Goal: Find specific page/section: Find specific page/section

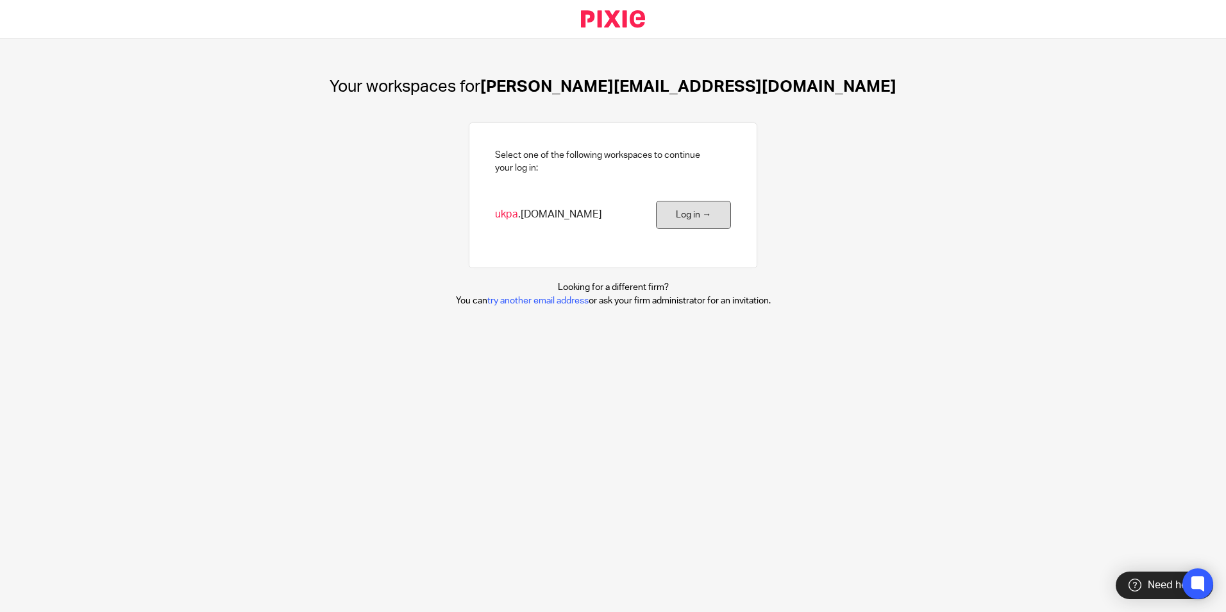
click at [676, 217] on link "Log in →" at bounding box center [693, 215] width 75 height 29
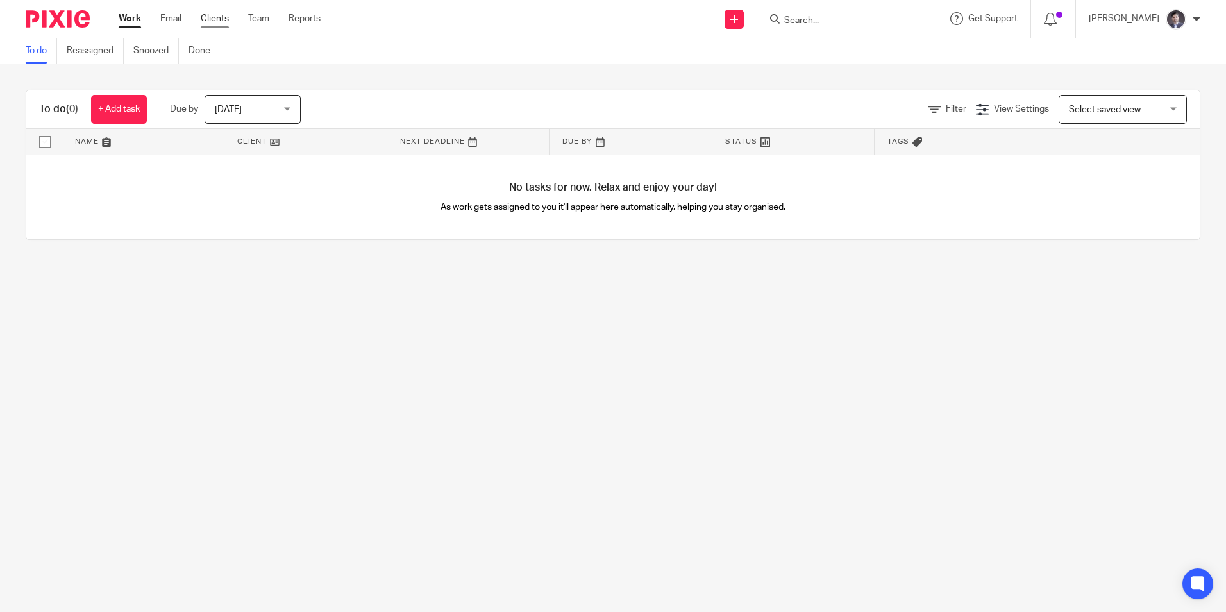
click at [223, 13] on link "Clients" at bounding box center [215, 18] width 28 height 13
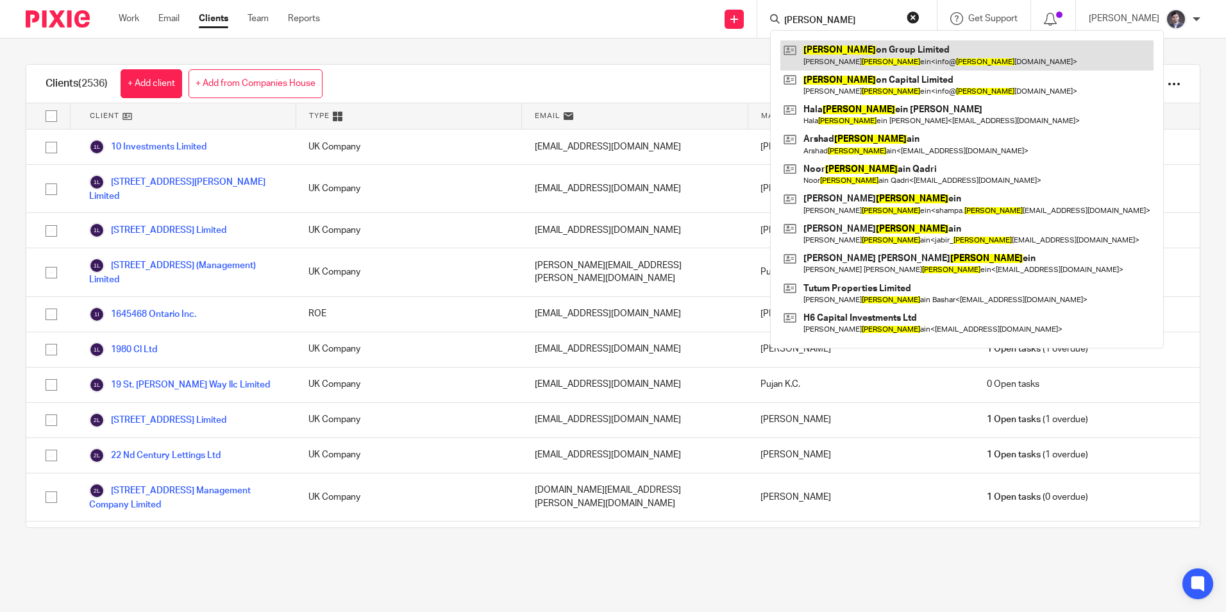
type input "[PERSON_NAME]"
click at [871, 54] on link at bounding box center [966, 54] width 373 height 29
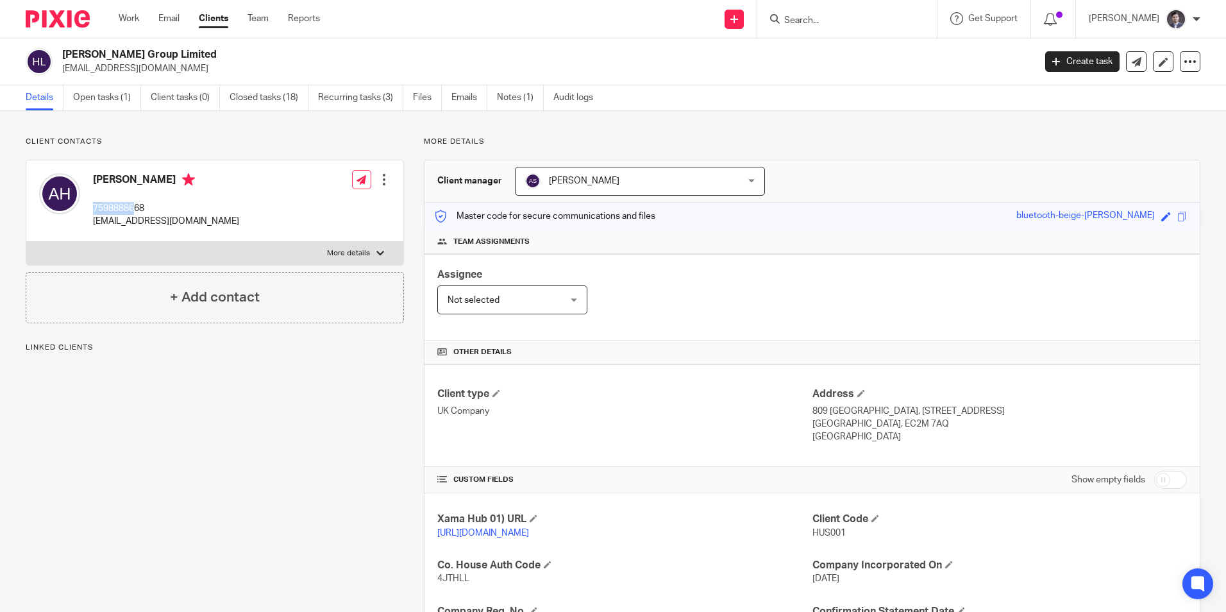
drag, startPoint x: 92, startPoint y: 206, endPoint x: 137, endPoint y: 211, distance: 44.5
click at [137, 211] on div "Abdi Hussein 7598888668 info@hussongroup.com" at bounding box center [139, 201] width 200 height 68
drag, startPoint x: 137, startPoint y: 211, endPoint x: 172, endPoint y: 221, distance: 36.6
click at [230, 217] on div "Abdi Hussein 7598888668 info@hussongroup.com Edit contact Create client from co…" at bounding box center [214, 200] width 377 height 81
drag, startPoint x: 91, startPoint y: 219, endPoint x: 196, endPoint y: 219, distance: 105.1
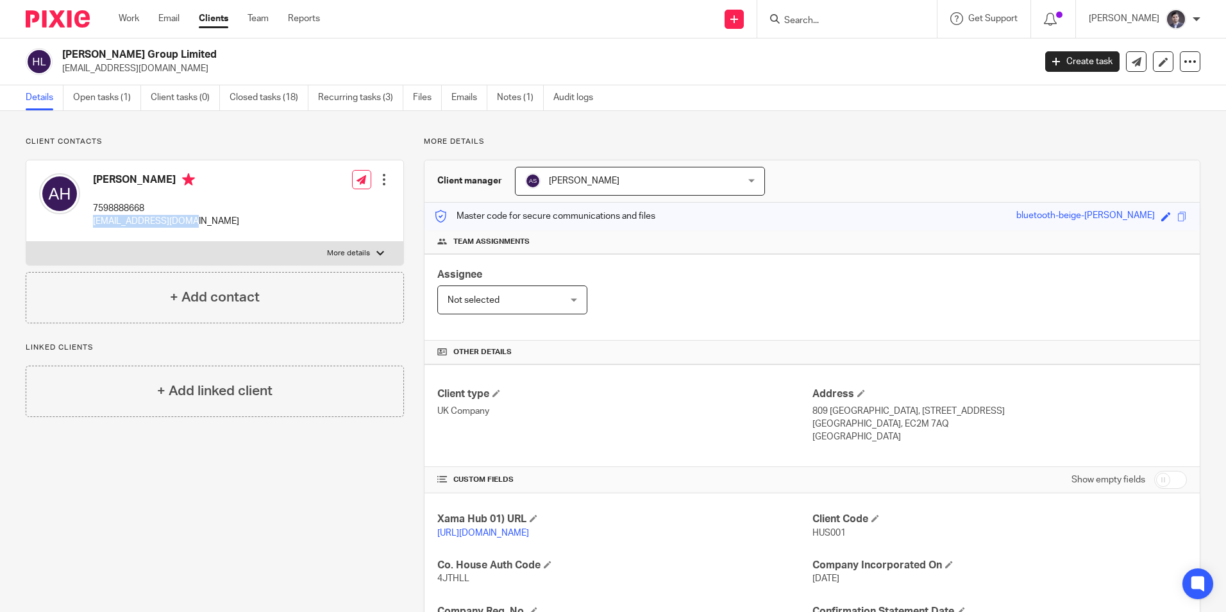
click at [196, 219] on div "Abdi Hussein 7598888668 info@hussongroup.com Edit contact Create client from co…" at bounding box center [214, 200] width 377 height 81
copy p "[EMAIL_ADDRESS][DOMAIN_NAME]"
click at [806, 24] on input "Search" at bounding box center [840, 21] width 115 height 12
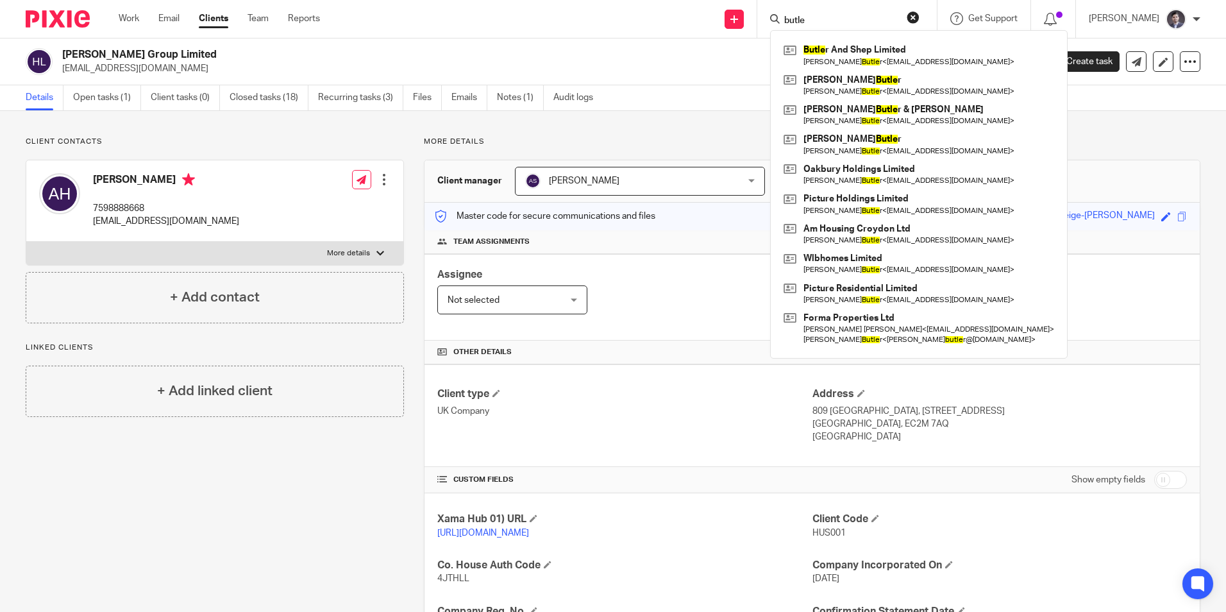
type input "butle"
click at [637, 54] on h2 "Husson Group Limited" at bounding box center [447, 54] width 771 height 13
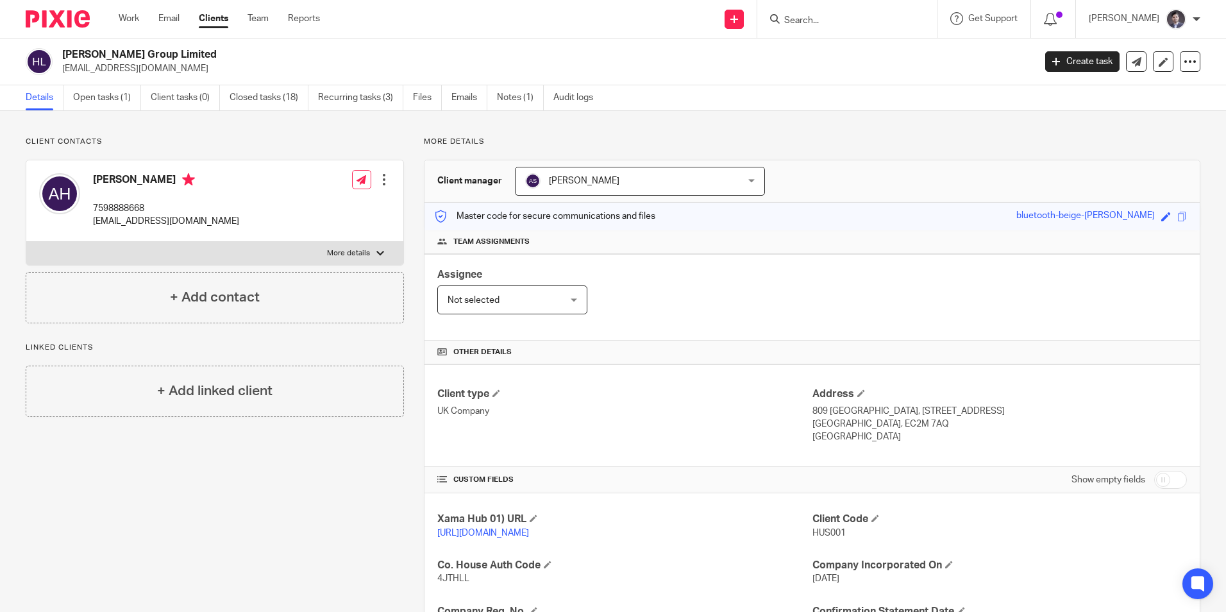
click at [796, 22] on input "Search" at bounding box center [840, 21] width 115 height 12
click at [845, 26] on input "Search" at bounding box center [840, 21] width 115 height 12
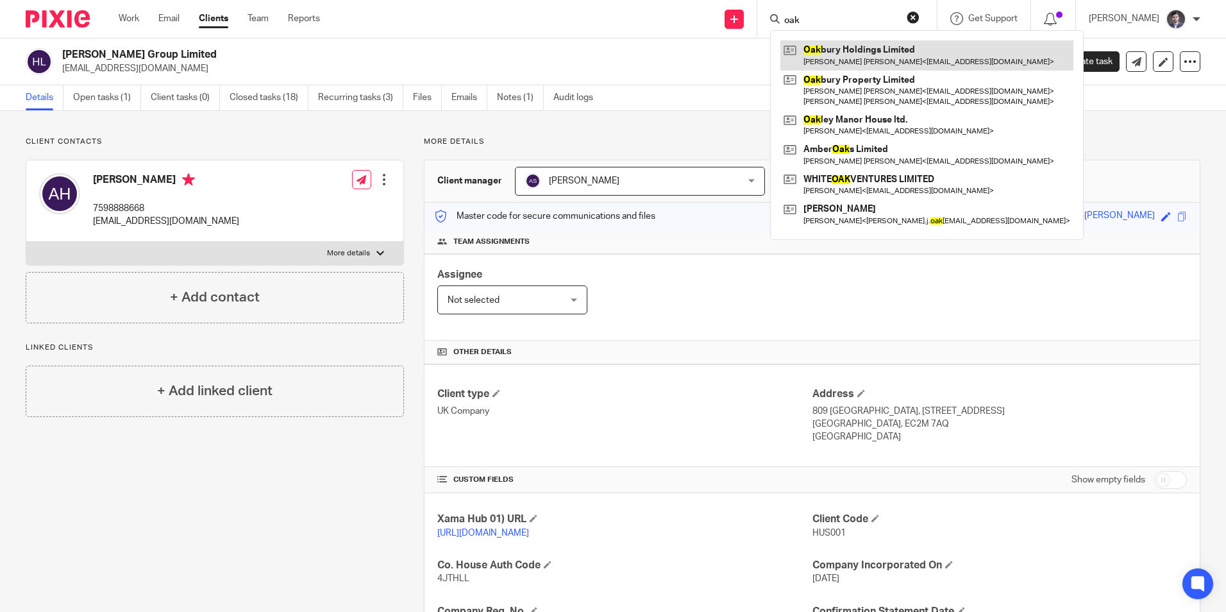
type input "oak"
click at [857, 60] on link at bounding box center [926, 54] width 293 height 29
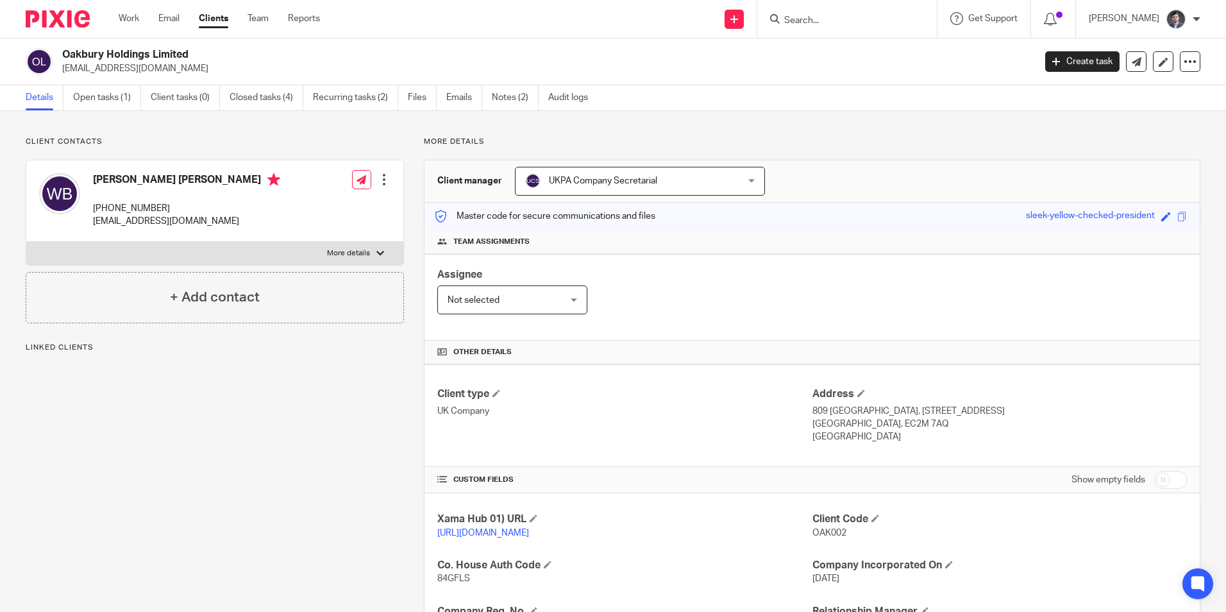
drag, startPoint x: 62, startPoint y: 52, endPoint x: 205, endPoint y: 53, distance: 143.0
click at [205, 53] on div "Oakbury Holdings Limited info@pictureresidential.com" at bounding box center [526, 61] width 1000 height 27
copy h2 "Oakbury Holdings Limited"
click at [817, 21] on input "Search" at bounding box center [840, 21] width 115 height 12
click at [800, 24] on input "Search" at bounding box center [840, 21] width 115 height 12
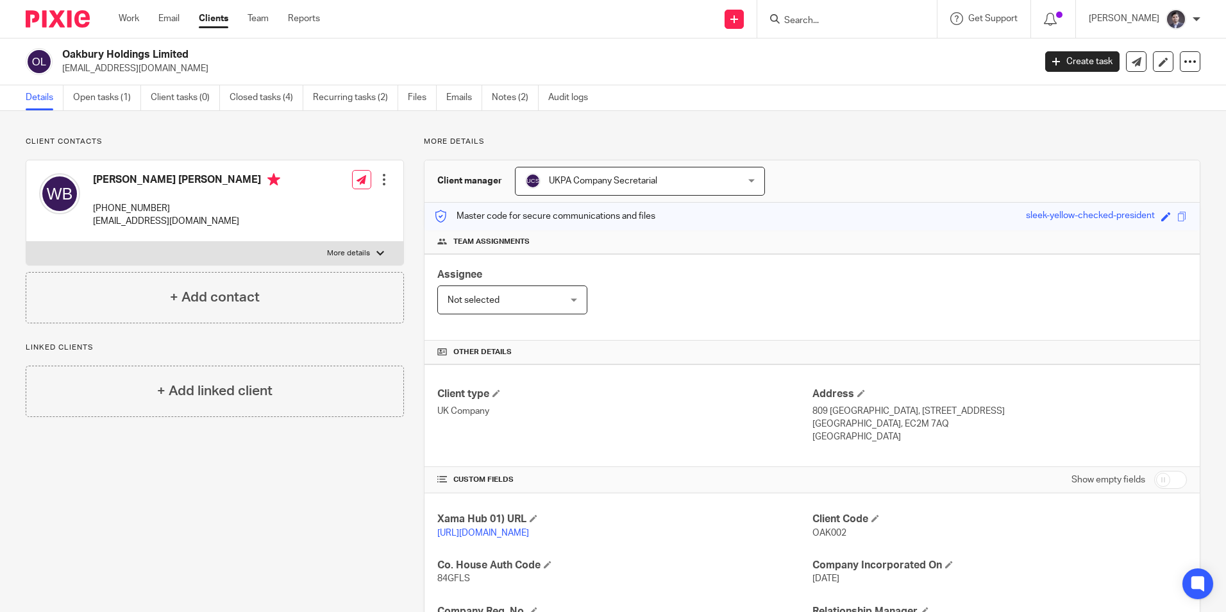
paste input "Hussain Capital Limited"
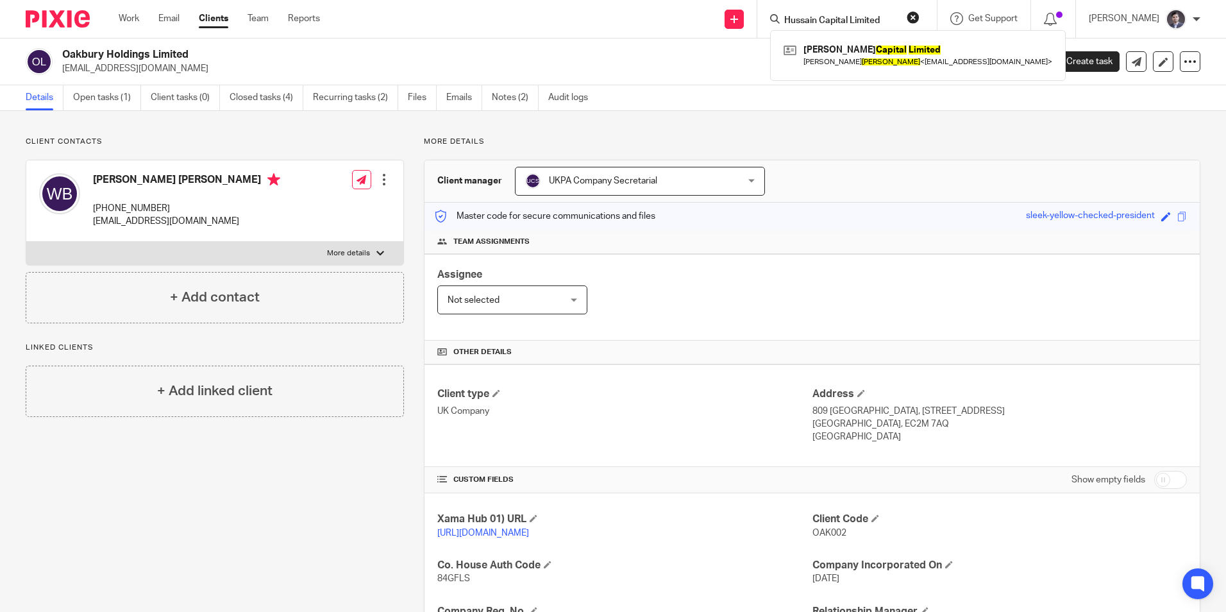
type input "Hussain Capital Limited"
click button "submit" at bounding box center [0, 0] width 0 height 0
drag, startPoint x: 857, startPoint y: 54, endPoint x: 859, endPoint y: 63, distance: 9.2
click at [857, 54] on link at bounding box center [917, 54] width 275 height 29
